Goal: Task Accomplishment & Management: Complete application form

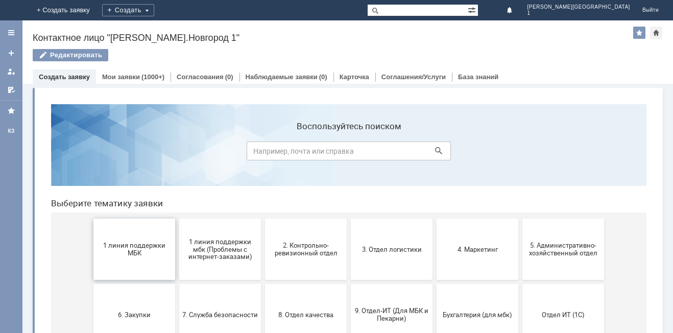
click at [129, 259] on button "1 линия поддержки МБК" at bounding box center [134, 248] width 82 height 61
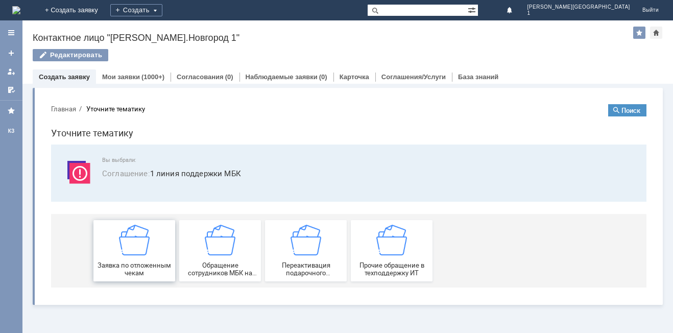
click at [131, 256] on div "Заявка по отложенным чекам" at bounding box center [134, 251] width 76 height 52
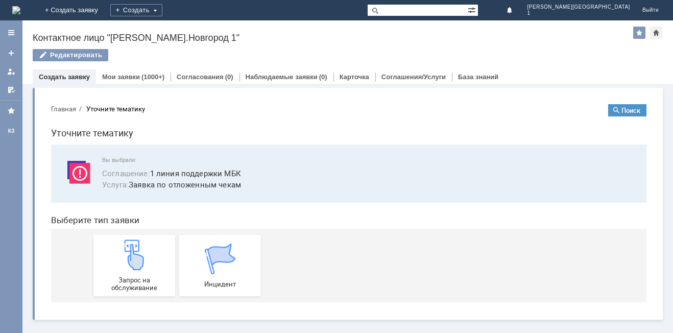
click at [131, 256] on img at bounding box center [134, 254] width 31 height 31
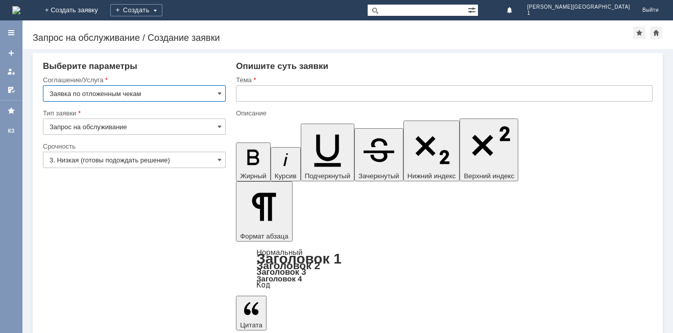
click at [96, 164] on input "3. Низкая (готовы подождать решение)" at bounding box center [134, 160] width 183 height 16
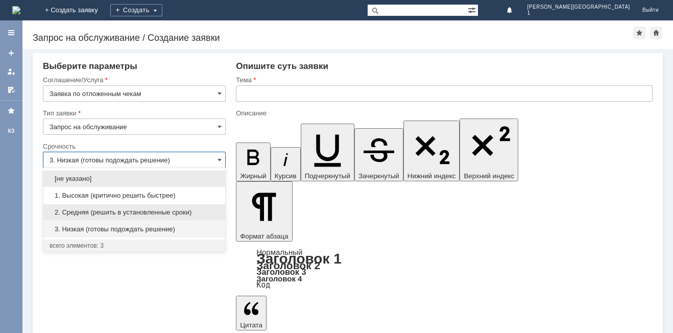
click at [91, 213] on span "2. Средняя (решить в установленные сроки)" at bounding box center [134, 212] width 169 height 8
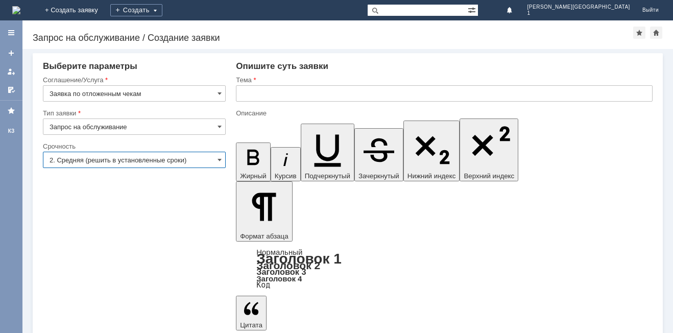
type input "2. Средняя (решить в установленные сроки)"
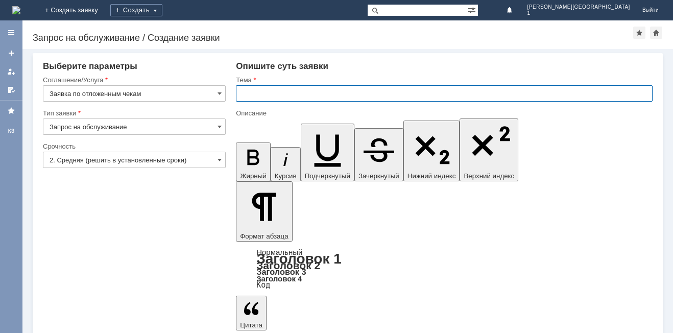
click at [271, 95] on input "text" at bounding box center [444, 93] width 417 height 16
type input "Отложенный чек"
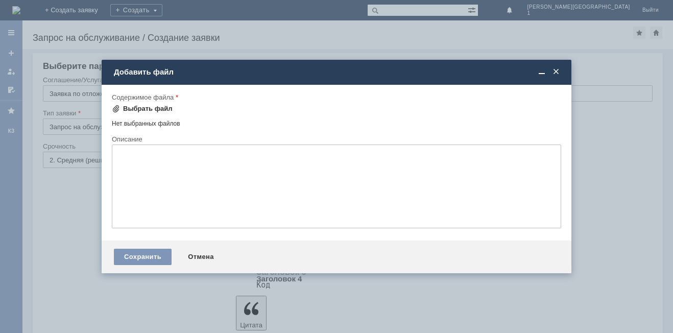
click at [149, 105] on div "Выбрать файл" at bounding box center [148, 109] width 50 height 8
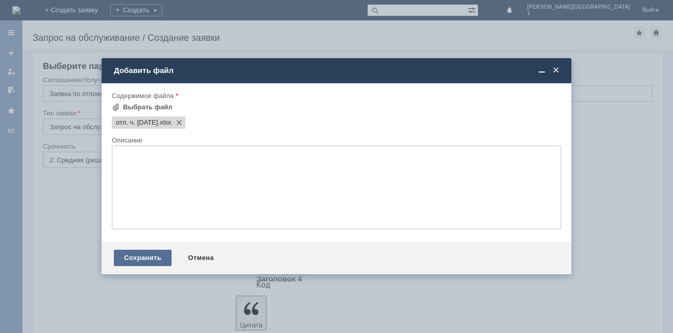
click at [140, 255] on div "Сохранить" at bounding box center [143, 258] width 58 height 16
